Goal: Task Accomplishment & Management: Complete application form

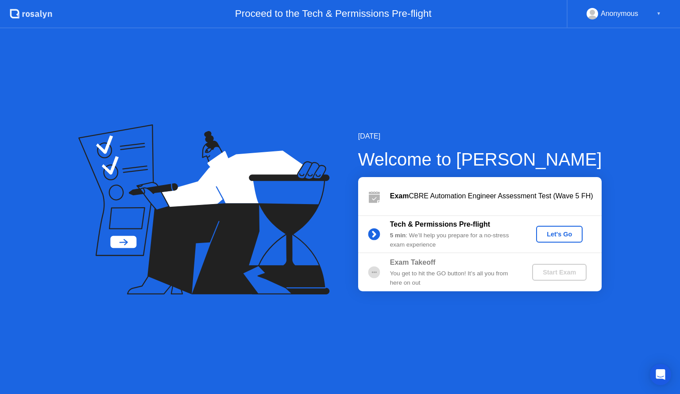
click at [553, 232] on div "Let's Go" at bounding box center [559, 234] width 39 height 7
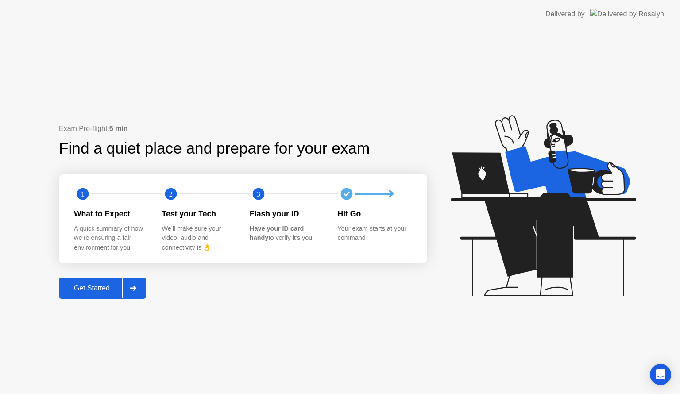
click at [122, 291] on div "Get Started" at bounding box center [92, 288] width 61 height 8
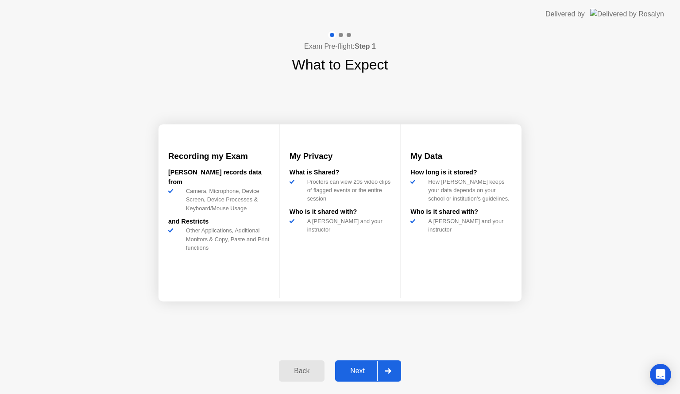
click at [362, 368] on div "Next" at bounding box center [357, 371] width 39 height 8
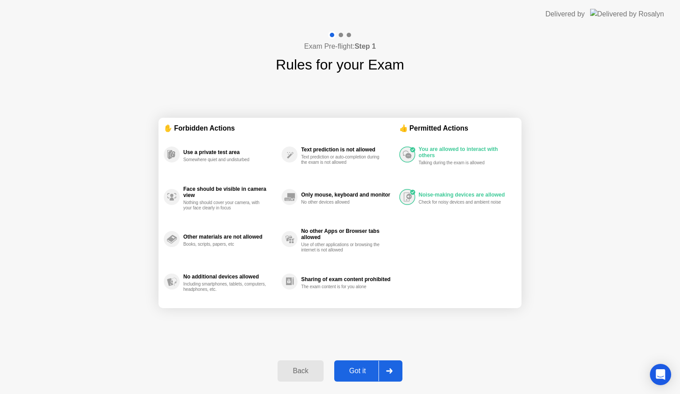
click at [362, 368] on div "Got it" at bounding box center [358, 371] width 42 height 8
select select "**********"
select select "*******"
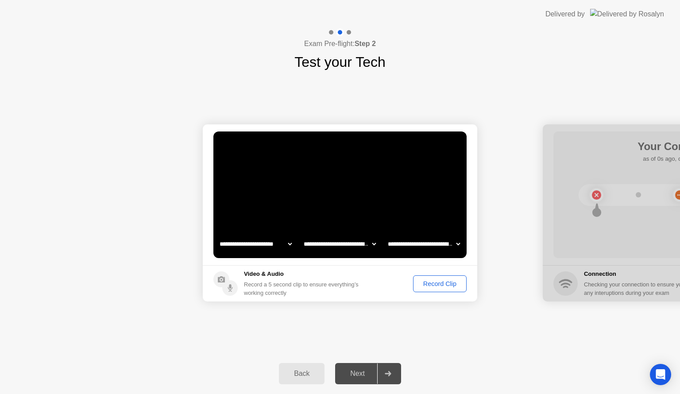
click at [425, 281] on div "Record Clip" at bounding box center [439, 283] width 47 height 7
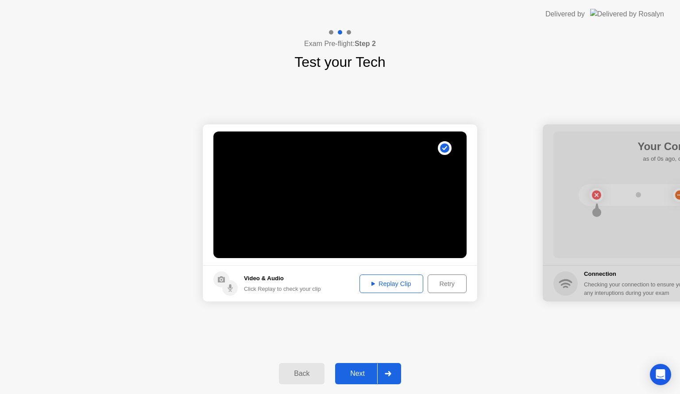
click at [400, 280] on div "Replay Clip" at bounding box center [392, 283] width 58 height 7
click at [383, 284] on div "Replay Clip" at bounding box center [392, 283] width 58 height 7
click at [363, 372] on div "Next" at bounding box center [357, 374] width 39 height 8
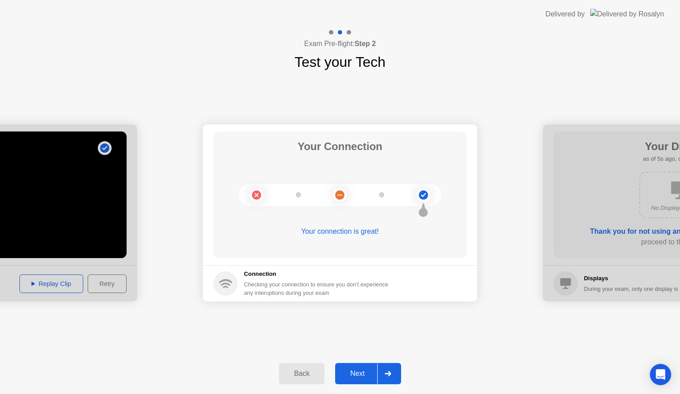
click at [363, 372] on div "Next" at bounding box center [357, 374] width 39 height 8
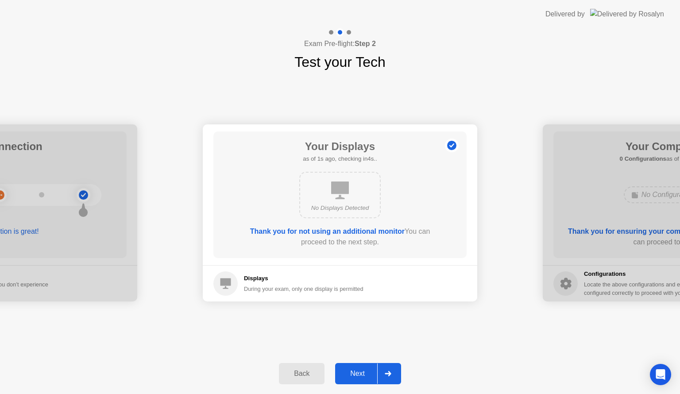
click at [363, 372] on div "Next" at bounding box center [357, 374] width 39 height 8
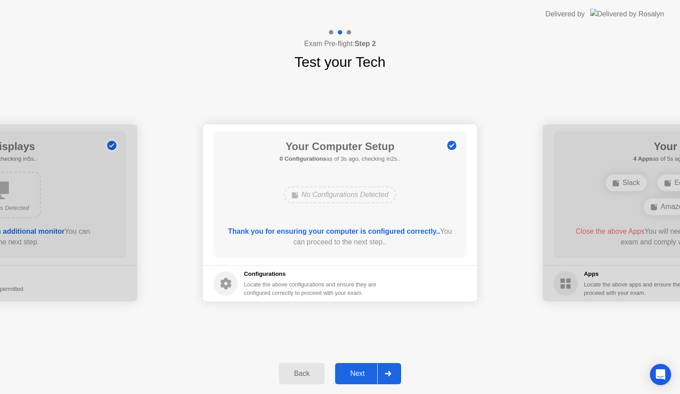
click at [363, 372] on div "Next" at bounding box center [357, 374] width 39 height 8
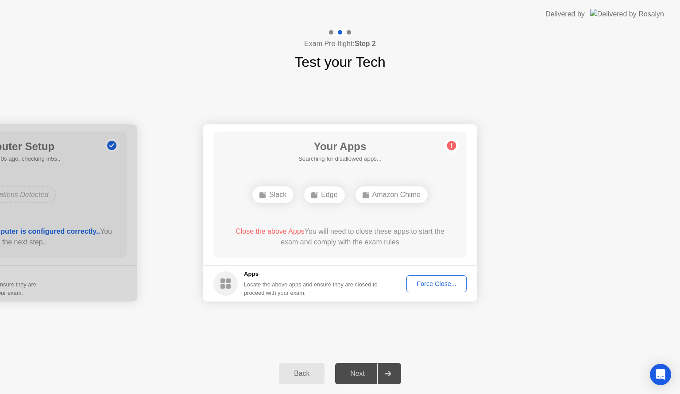
click at [435, 285] on div "Force Close..." at bounding box center [437, 283] width 54 height 7
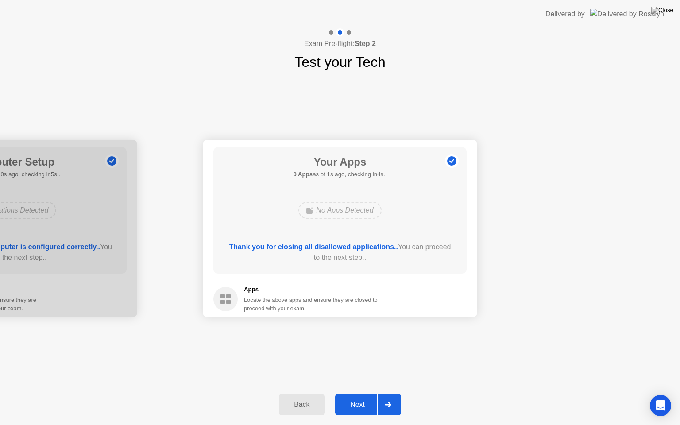
click at [357, 394] on div "Next" at bounding box center [357, 405] width 39 height 8
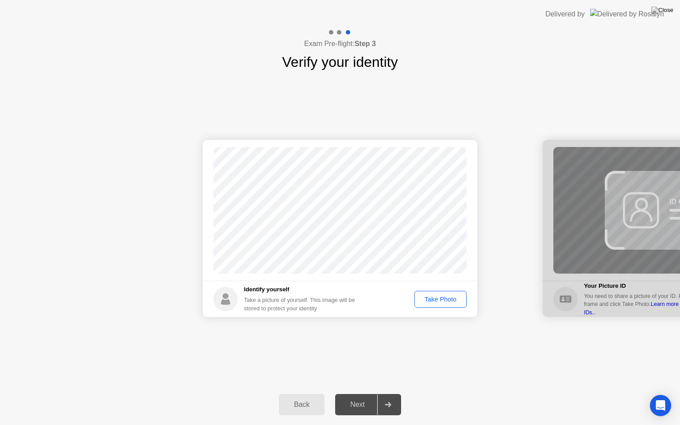
click at [438, 303] on div "Take Photo" at bounding box center [441, 299] width 46 height 7
click at [347, 394] on div "Next" at bounding box center [357, 405] width 39 height 8
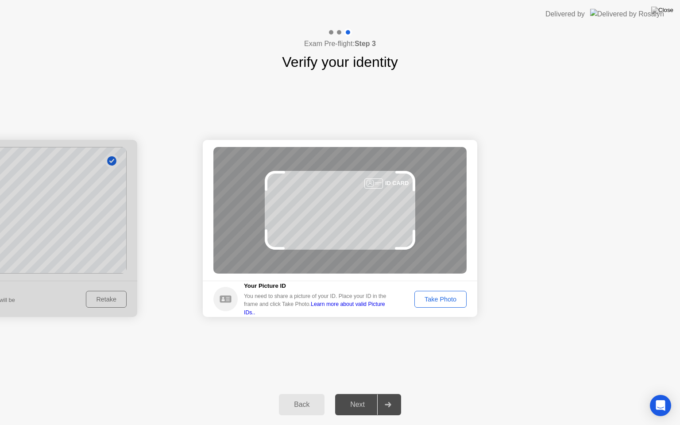
click at [437, 304] on button "Take Photo" at bounding box center [441, 299] width 52 height 17
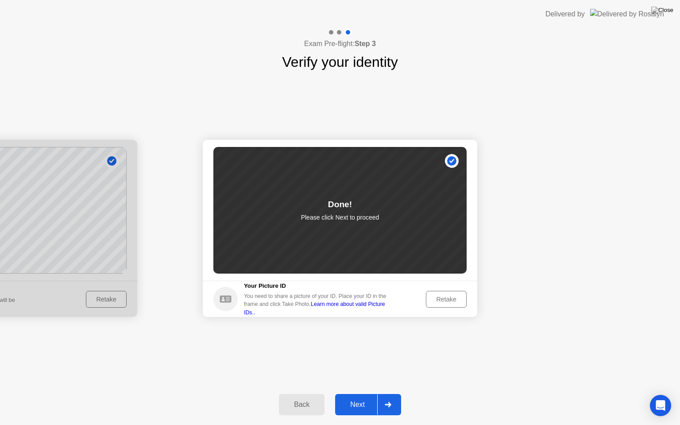
click at [362, 394] on div "Next" at bounding box center [357, 405] width 39 height 8
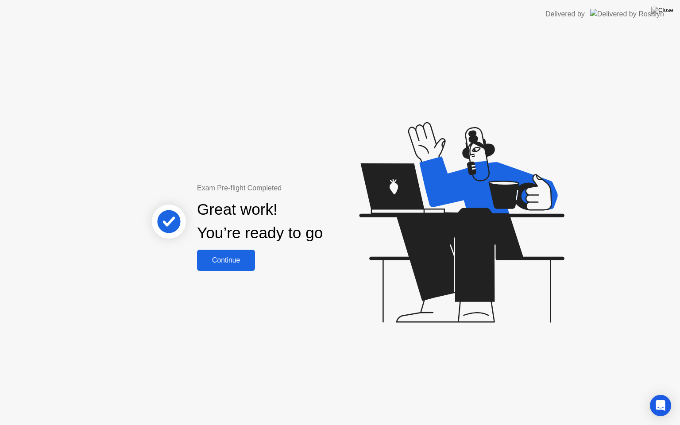
click at [243, 252] on button "Continue" at bounding box center [226, 260] width 58 height 21
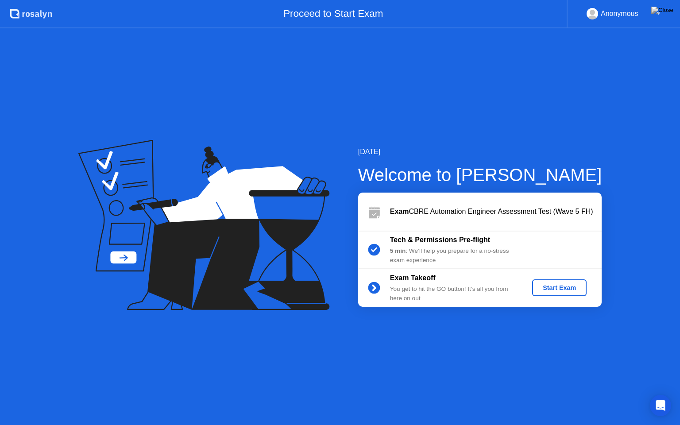
click at [249, 374] on div "[DATE] Welcome to [PERSON_NAME] Exam CBRE Automation Engineer Assessment Test (…" at bounding box center [340, 226] width 680 height 397
click at [629, 361] on div "[DATE] Welcome to [PERSON_NAME] Exam CBRE Automation Engineer Assessment Test (…" at bounding box center [340, 226] width 680 height 397
click at [0, 394] on div "[DATE] Welcome to [PERSON_NAME] Exam CBRE Automation Engineer Assessment Test (…" at bounding box center [340, 226] width 680 height 397
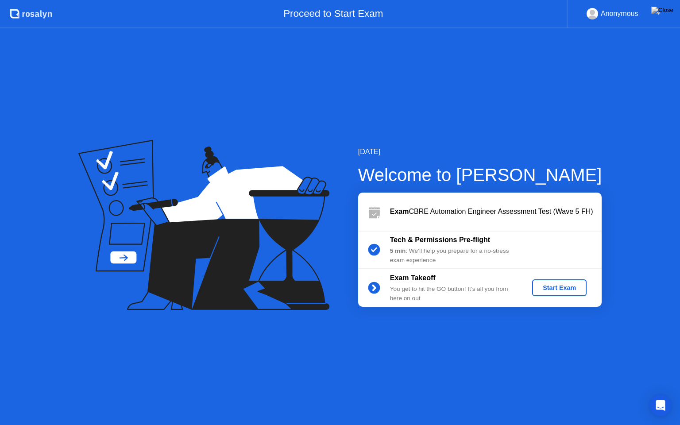
drag, startPoint x: 0, startPoint y: 425, endPoint x: 1, endPoint y: 412, distance: 12.9
click at [1, 394] on div "[DATE] Welcome to [PERSON_NAME] Exam CBRE Automation Engineer Assessment Test (…" at bounding box center [340, 226] width 680 height 397
click at [560, 287] on div "Start Exam" at bounding box center [559, 287] width 47 height 7
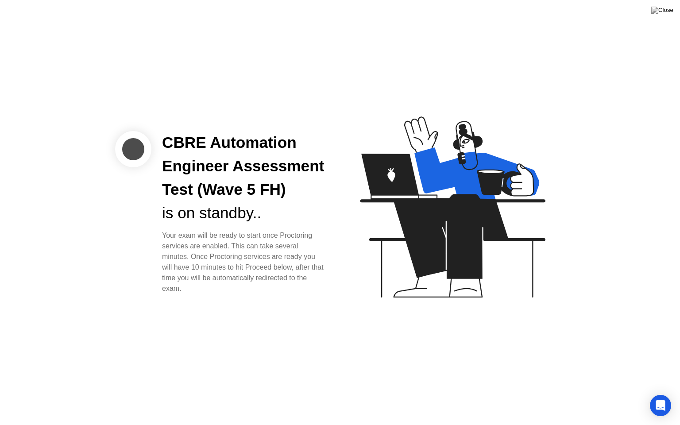
click at [144, 155] on div at bounding box center [133, 149] width 36 height 36
click at [466, 195] on icon at bounding box center [477, 174] width 125 height 52
click at [386, 264] on icon at bounding box center [451, 211] width 229 height 227
click at [453, 170] on icon at bounding box center [477, 174] width 125 height 52
click at [130, 152] on div at bounding box center [133, 149] width 36 height 36
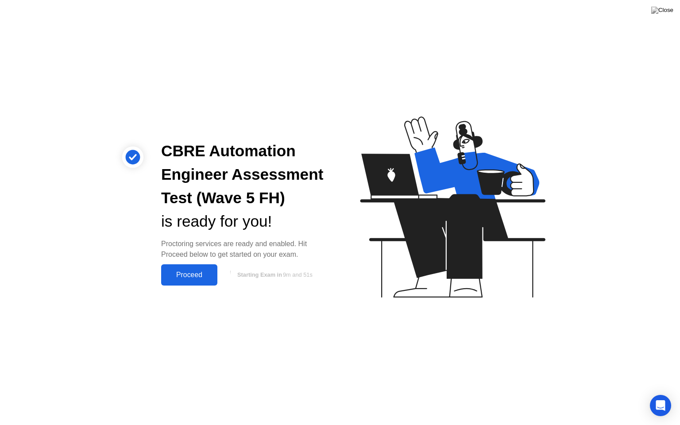
click at [207, 275] on div "Proceed" at bounding box center [189, 275] width 51 height 8
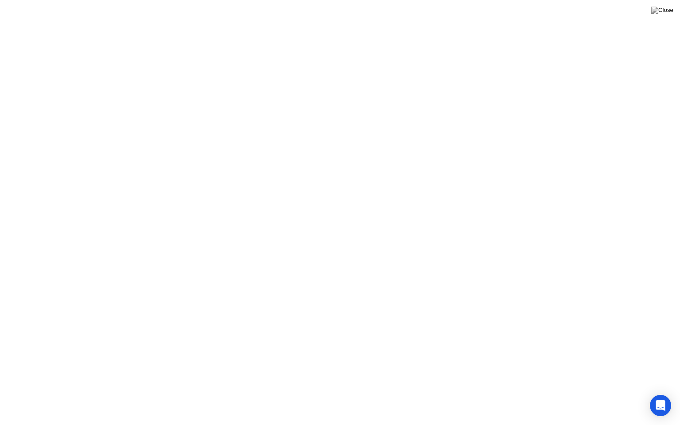
click div "Got it!"
click div "End Proctoring Session"
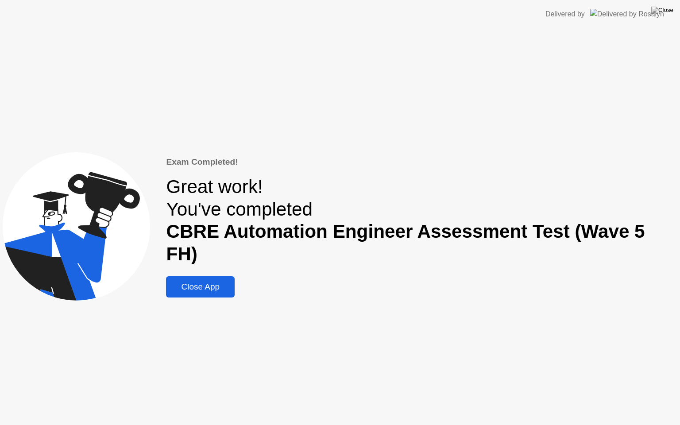
click at [231, 282] on button "Close App" at bounding box center [200, 286] width 69 height 21
